Goal: Information Seeking & Learning: Find specific fact

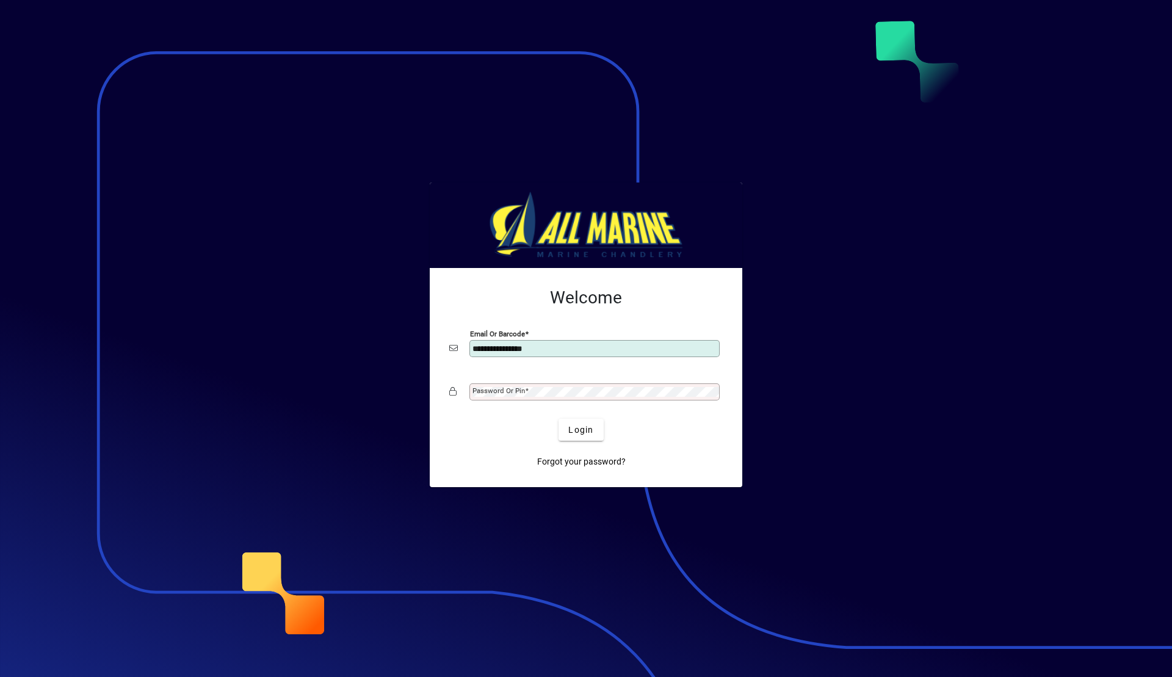
type input "**********"
click at [590, 426] on span "Login" at bounding box center [580, 430] width 25 height 13
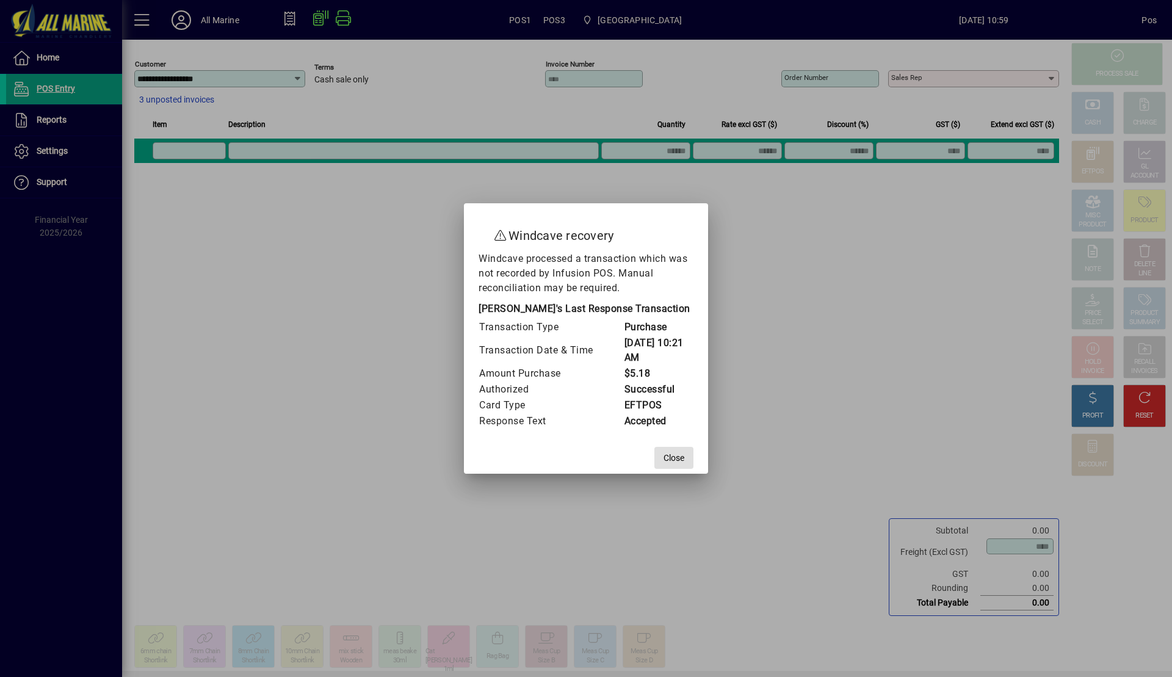
click at [686, 452] on span at bounding box center [673, 457] width 39 height 29
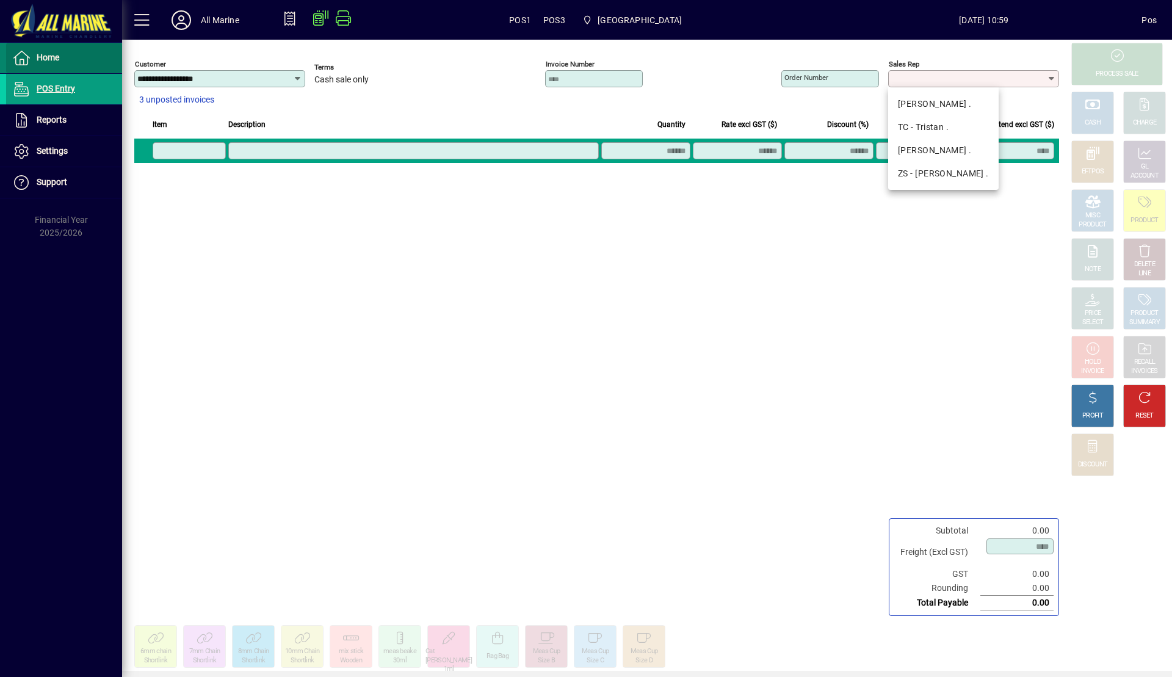
click at [48, 67] on span at bounding box center [64, 57] width 116 height 29
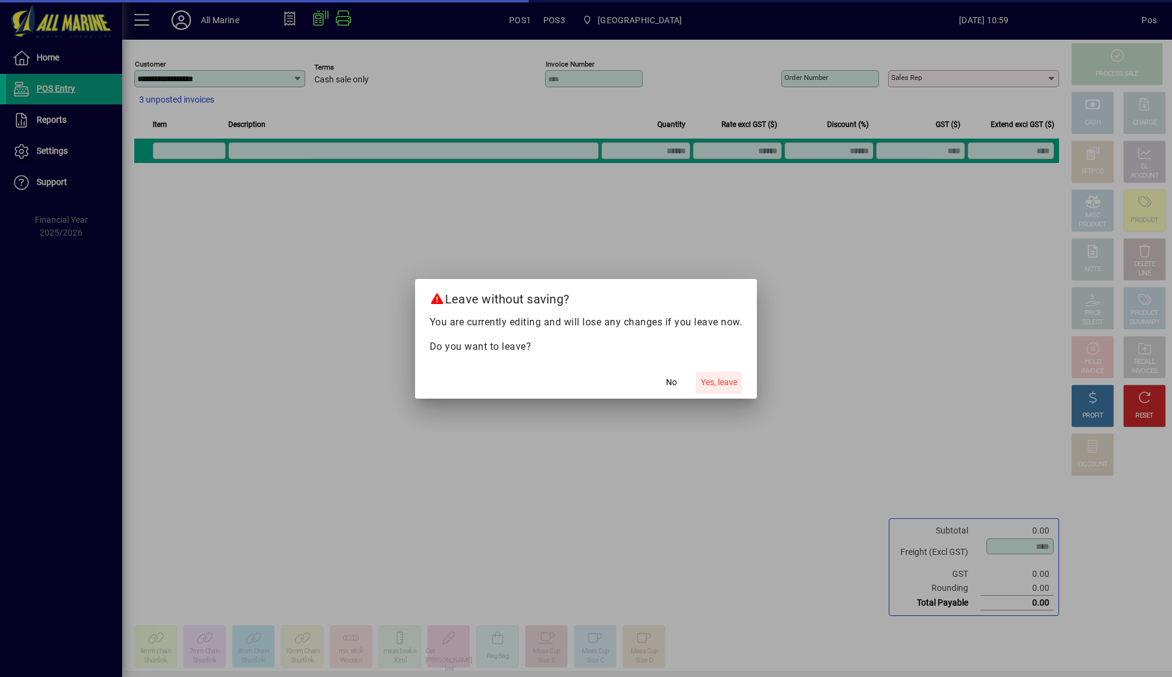
drag, startPoint x: 722, startPoint y: 389, endPoint x: 583, endPoint y: 269, distance: 184.3
click at [722, 389] on span "button" at bounding box center [719, 382] width 46 height 29
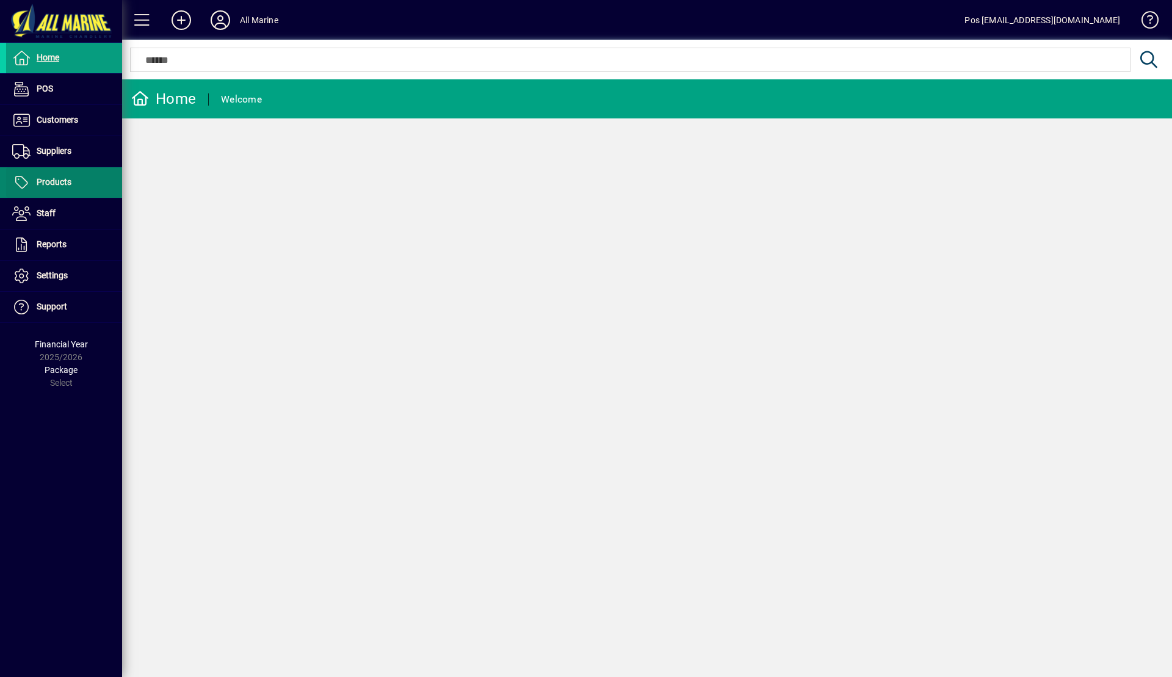
click at [79, 174] on span at bounding box center [64, 182] width 116 height 29
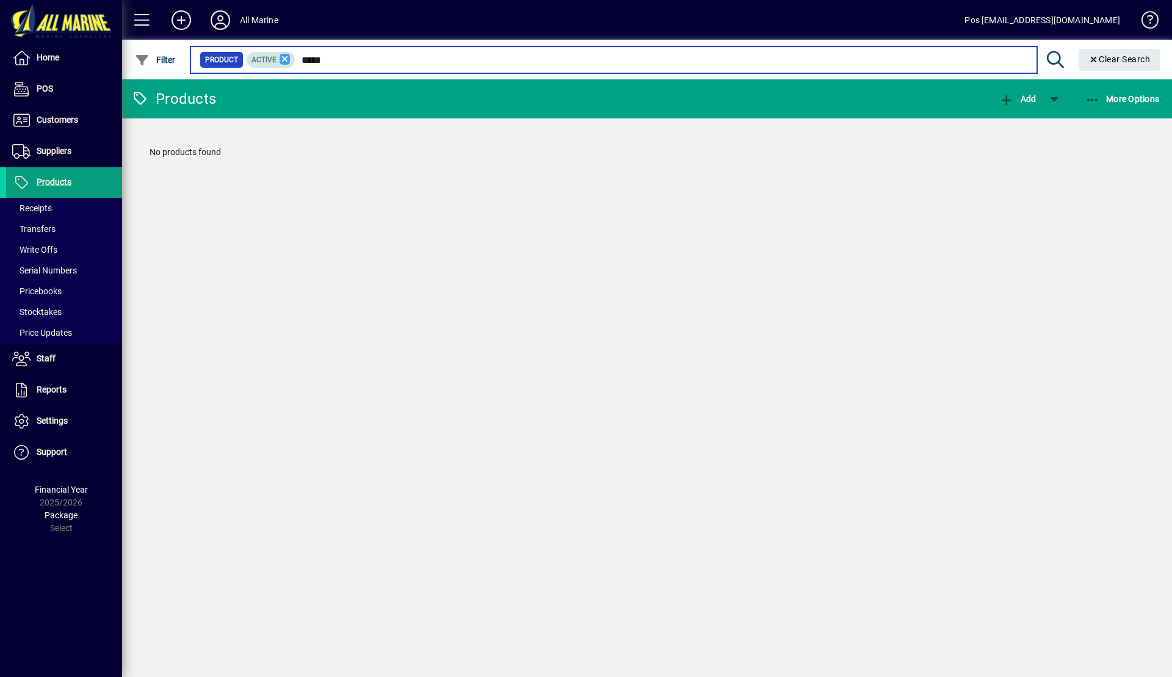
type input "*****"
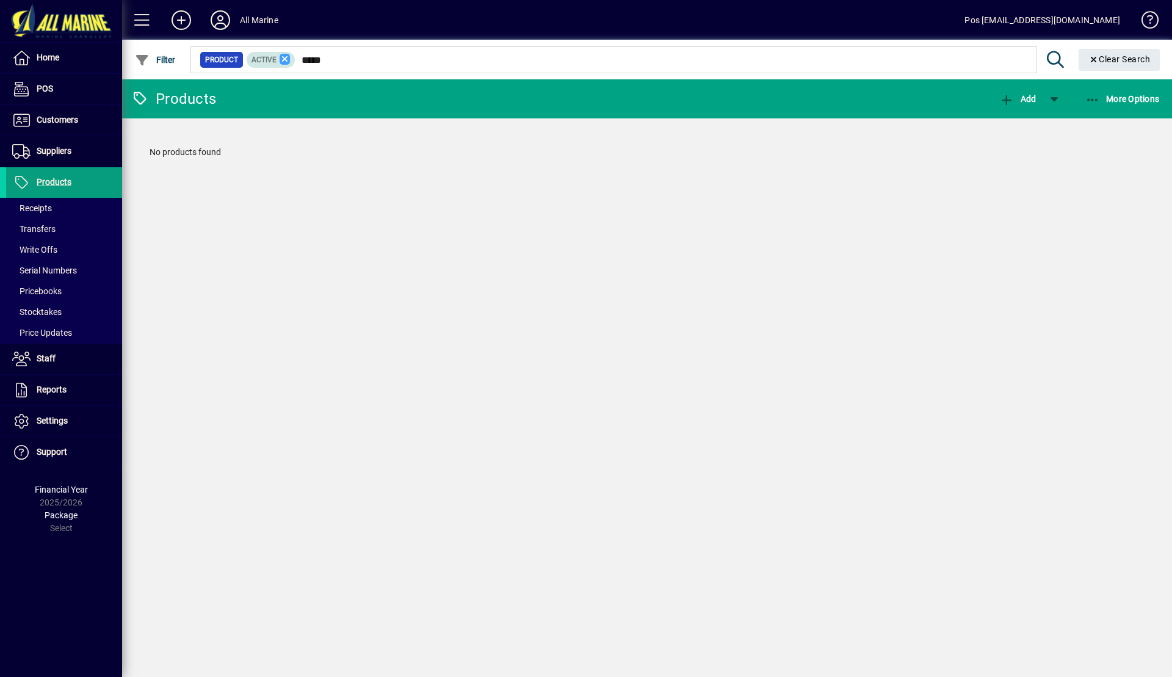
click at [284, 57] on icon at bounding box center [285, 59] width 11 height 11
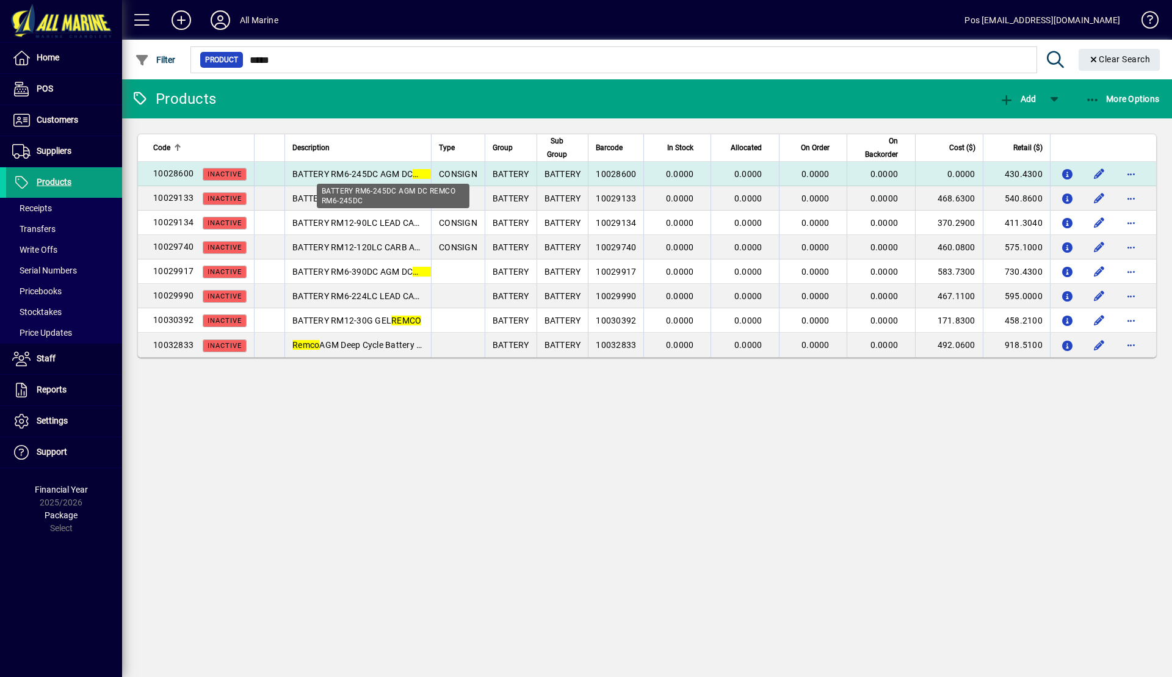
click at [373, 169] on span "BATTERY RM6-245DC AGM DC REMCO RM6-245DC" at bounding box center [391, 174] width 198 height 10
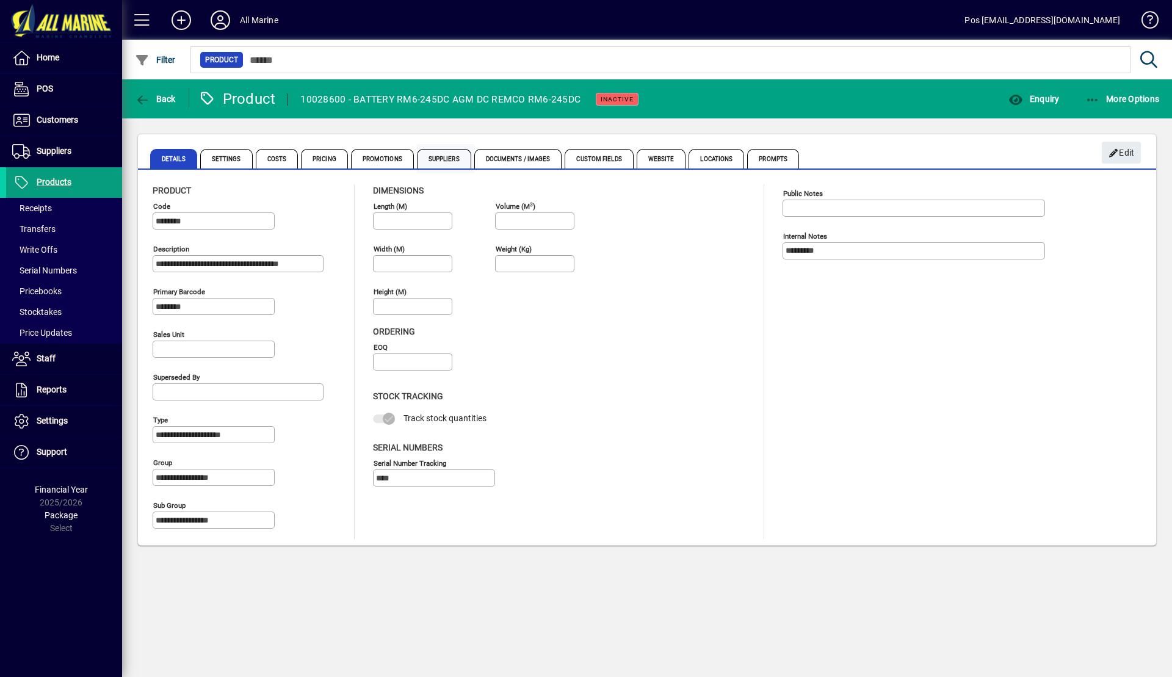
click at [447, 161] on span "Suppliers" at bounding box center [444, 159] width 54 height 20
